Goal: Task Accomplishment & Management: Manage account settings

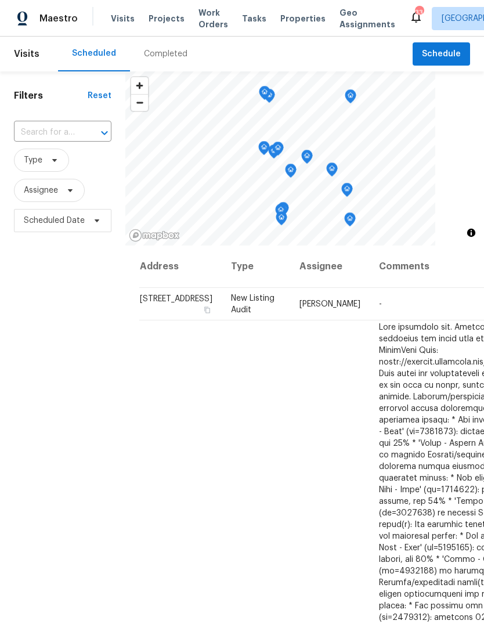
click at [161, 20] on span "Projects" at bounding box center [167, 19] width 36 height 12
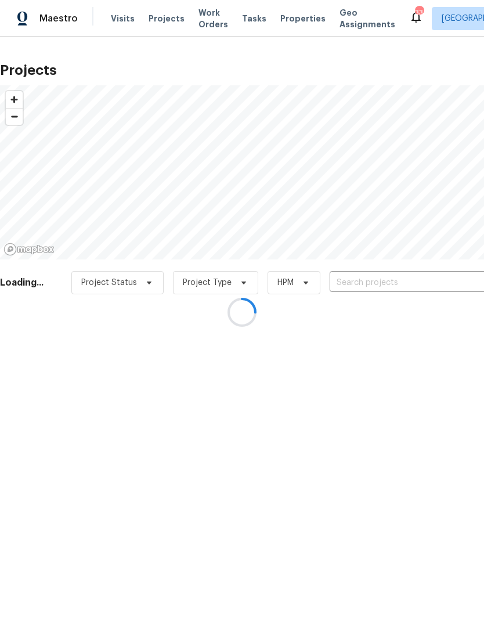
click at [370, 279] on div at bounding box center [242, 312] width 484 height 624
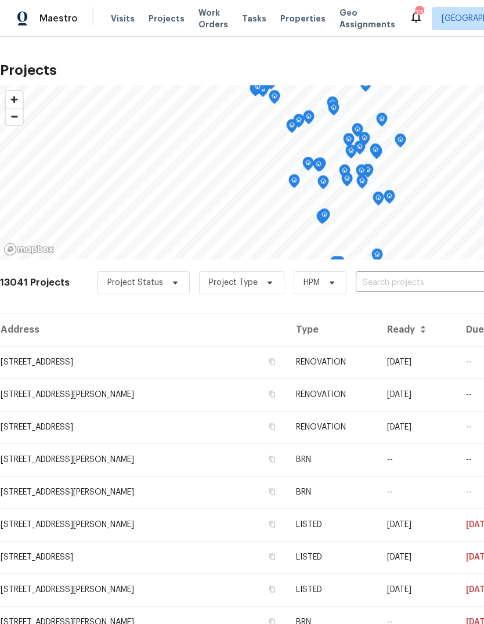
click at [371, 283] on input "text" at bounding box center [422, 283] width 133 height 18
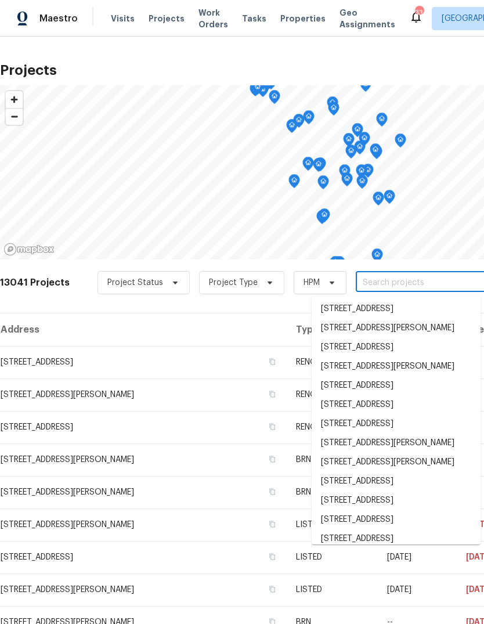
click at [380, 282] on input "text" at bounding box center [422, 283] width 133 height 18
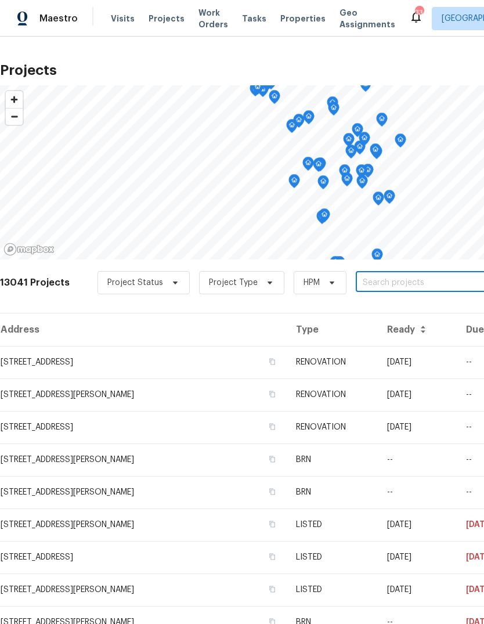
paste input "[STREET_ADDRESS]"
type input "[STREET_ADDRESS]"
click at [367, 312] on li "[STREET_ADDRESS]" at bounding box center [396, 308] width 169 height 19
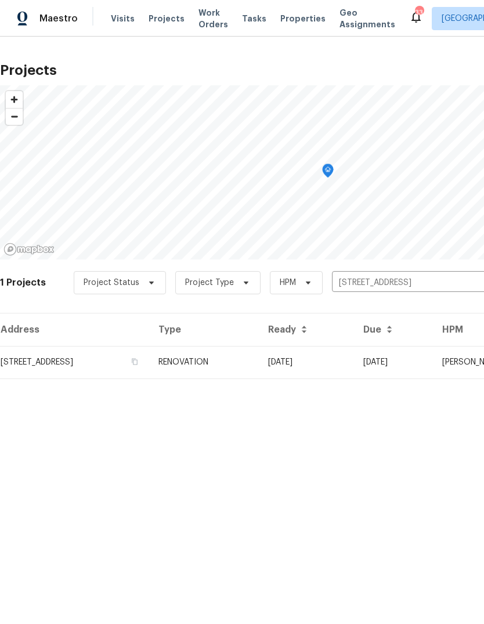
click at [259, 362] on td "RENOVATION" at bounding box center [204, 362] width 110 height 32
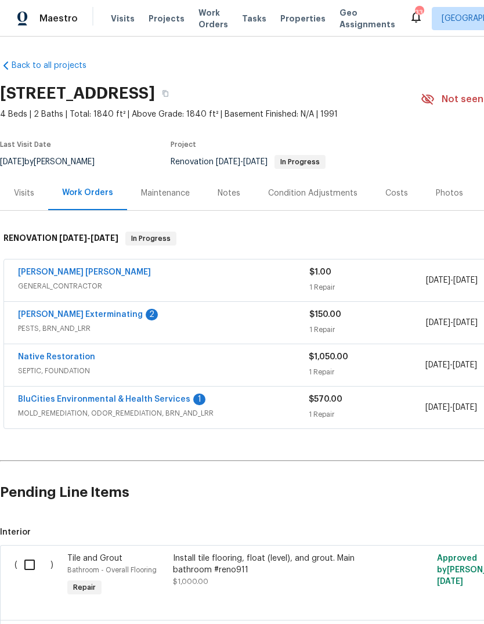
click at [109, 315] on link "[PERSON_NAME] Exterminating" at bounding box center [80, 314] width 125 height 8
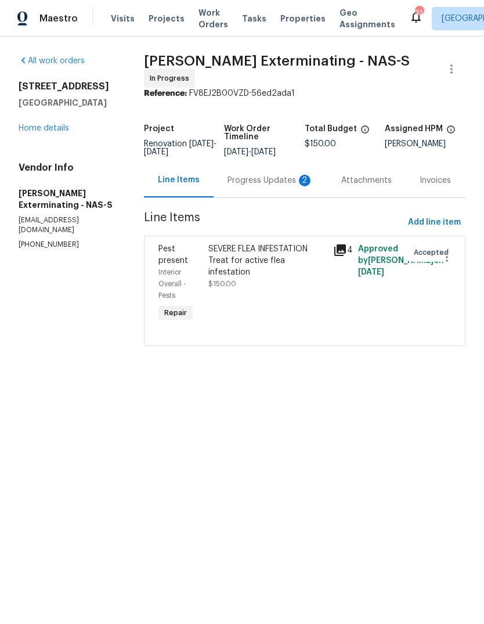
click at [279, 175] on div "Progress Updates 2" at bounding box center [270, 181] width 86 height 12
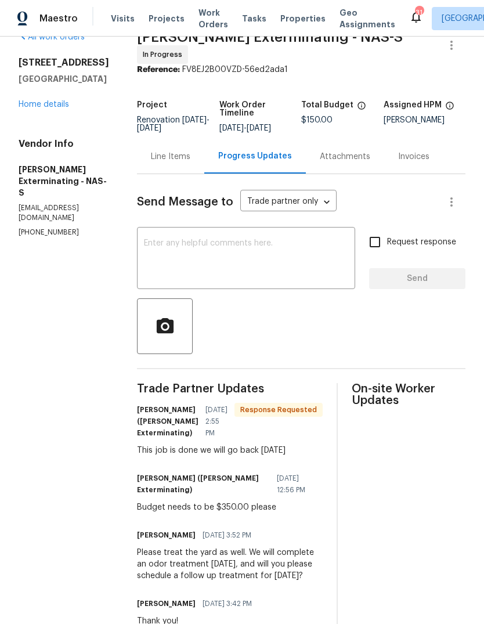
scroll to position [21, 0]
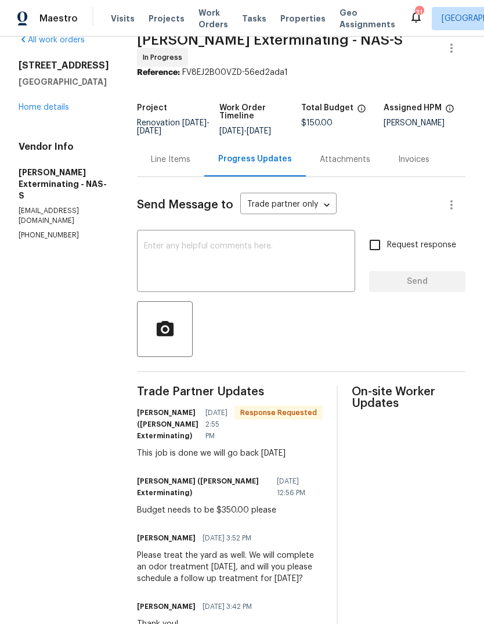
click at [167, 154] on div "Line Items" at bounding box center [170, 160] width 39 height 12
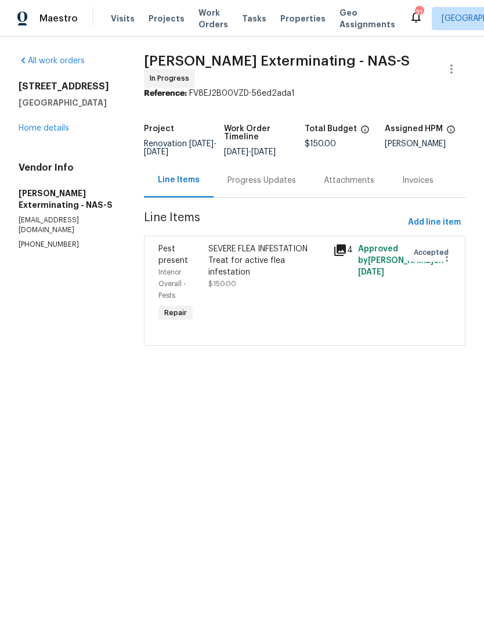
click at [266, 255] on div "SEVERE FLEA INFESTATION Treat for active flea infestation" at bounding box center [267, 260] width 118 height 35
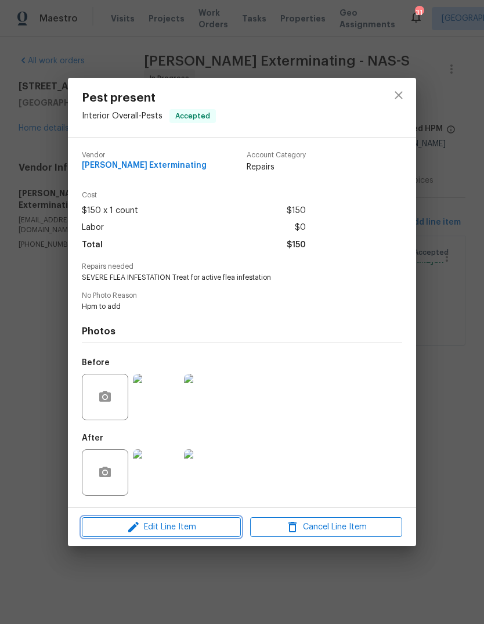
click at [204, 523] on span "Edit Line Item" at bounding box center [161, 527] width 152 height 15
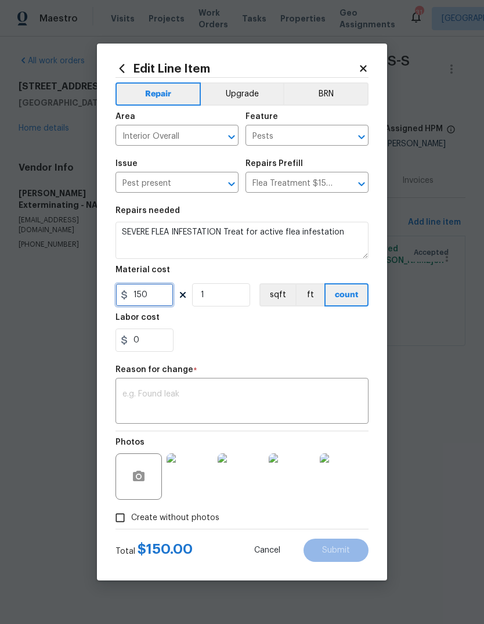
click at [157, 288] on input "150" at bounding box center [144, 294] width 58 height 23
type input "350"
click at [216, 388] on div "x ​" at bounding box center [241, 402] width 253 height 43
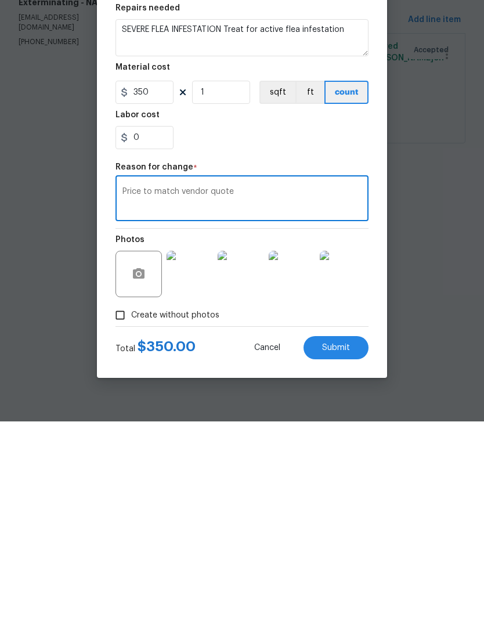
type textarea "Price to match vendor quote"
click at [341, 546] on span "Submit" at bounding box center [336, 550] width 28 height 9
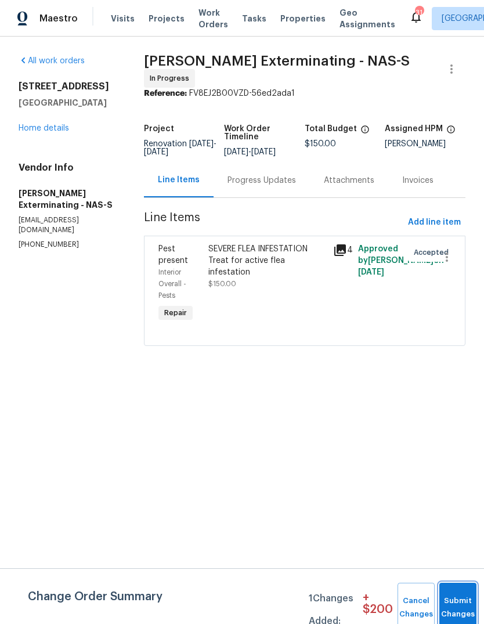
click at [462, 599] on button "Submit Changes" at bounding box center [457, 608] width 37 height 50
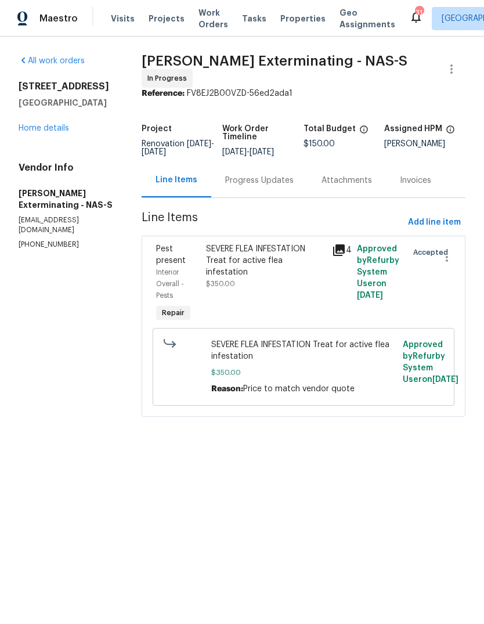
click at [279, 175] on div "Progress Updates" at bounding box center [259, 181] width 68 height 12
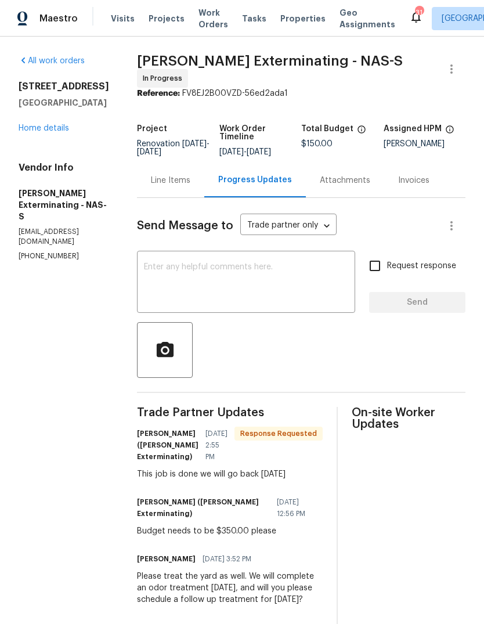
click at [165, 282] on textarea at bounding box center [246, 283] width 204 height 41
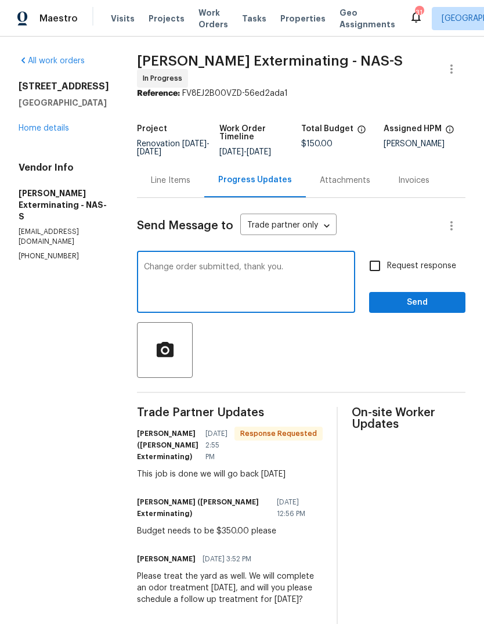
type textarea "Change order submitted, thank you."
click at [427, 263] on span "Request response" at bounding box center [421, 266] width 69 height 12
click at [387, 263] on input "Request response" at bounding box center [375, 266] width 24 height 24
checkbox input "true"
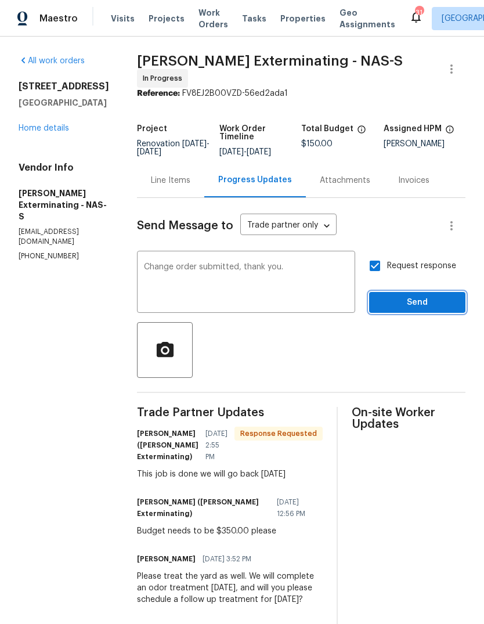
click at [411, 304] on span "Send" at bounding box center [417, 302] width 78 height 15
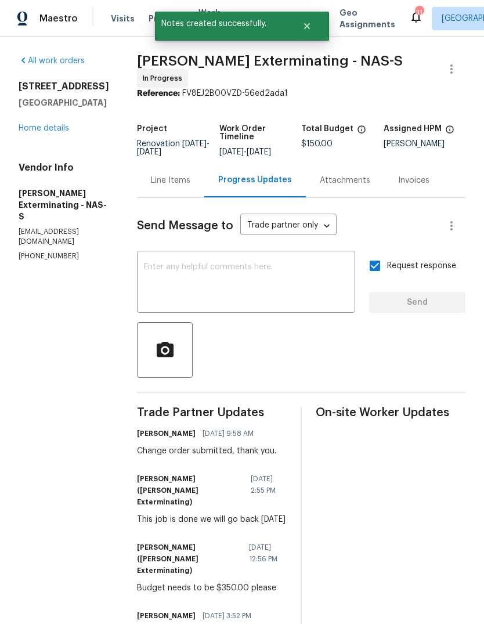
click at [21, 132] on link "Home details" at bounding box center [44, 128] width 50 height 8
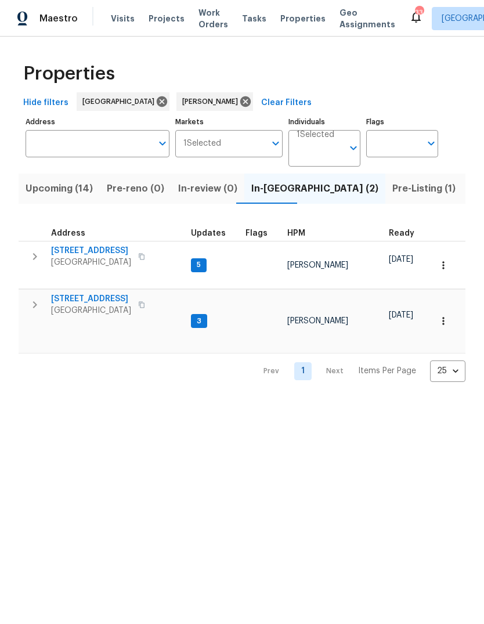
click at [45, 190] on span "Upcoming (14)" at bounding box center [59, 188] width 67 height 16
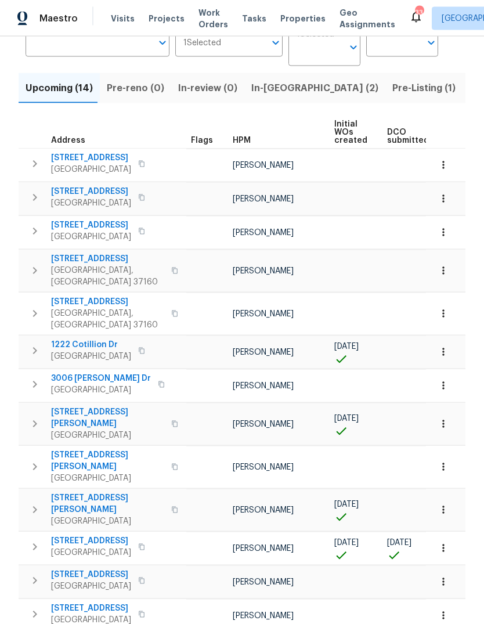
scroll to position [7, 0]
click at [392, 80] on span "Pre-Listing (1)" at bounding box center [423, 88] width 63 height 16
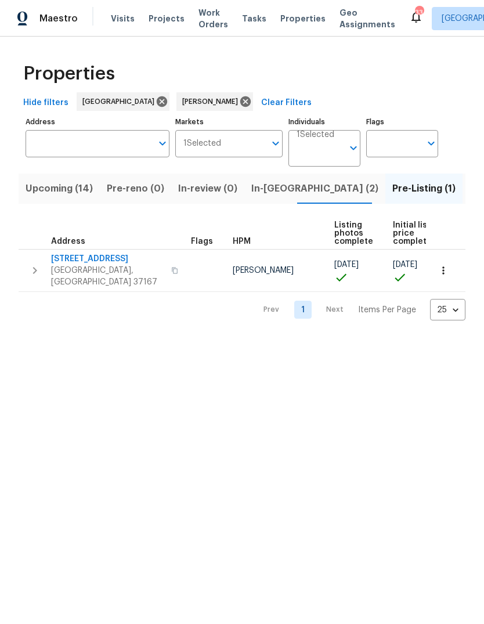
click at [268, 179] on button "In-reno (2)" at bounding box center [314, 189] width 141 height 30
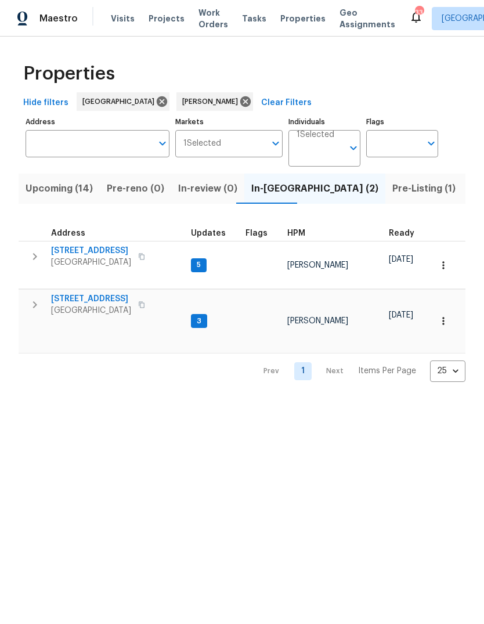
click at [140, 255] on button "button" at bounding box center [142, 256] width 14 height 16
click at [145, 255] on icon "button" at bounding box center [141, 256] width 7 height 7
